Goal: Book appointment/travel/reservation

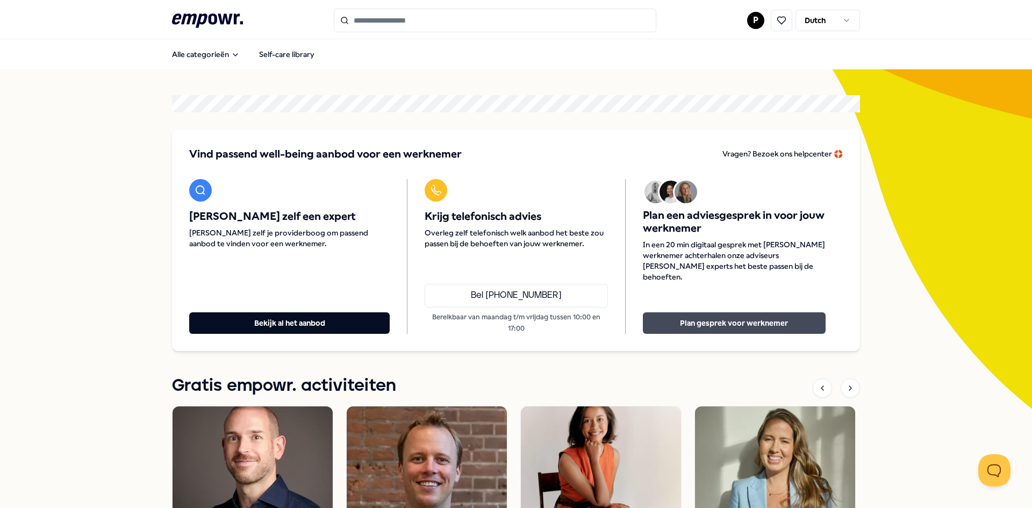
click at [713, 314] on button "Plan gesprek voor werknemer" at bounding box center [734, 323] width 183 height 22
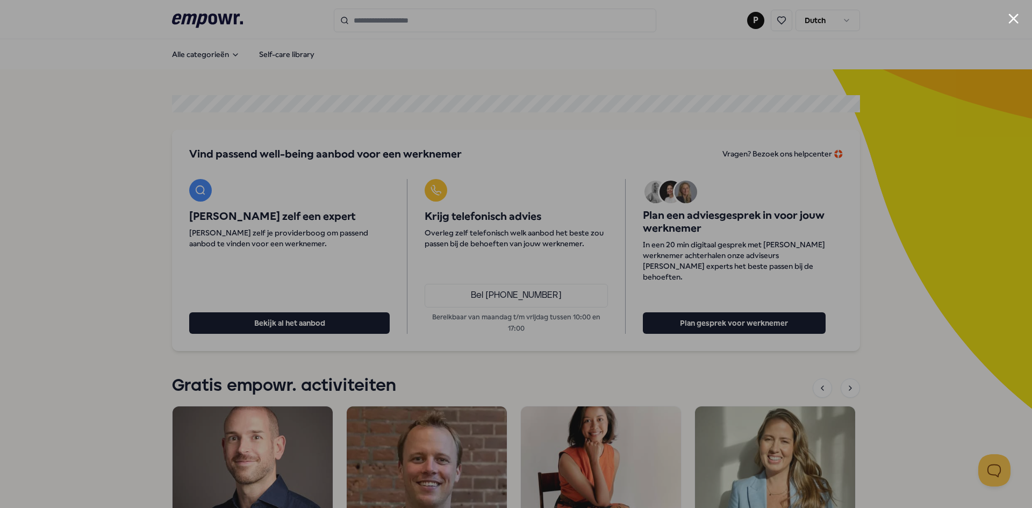
click at [1013, 19] on button "Close modal" at bounding box center [1013, 18] width 10 height 10
